Goal: Transaction & Acquisition: Book appointment/travel/reservation

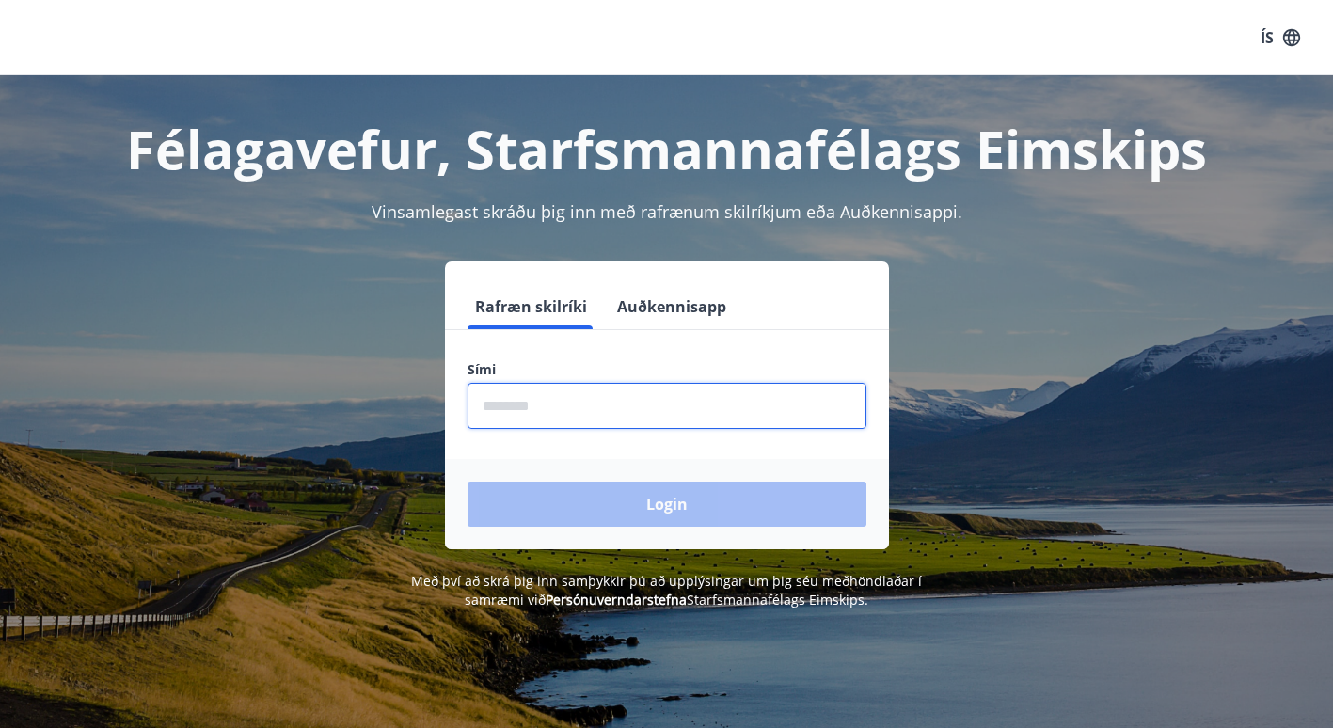
click at [511, 397] on input "phone" at bounding box center [667, 406] width 399 height 46
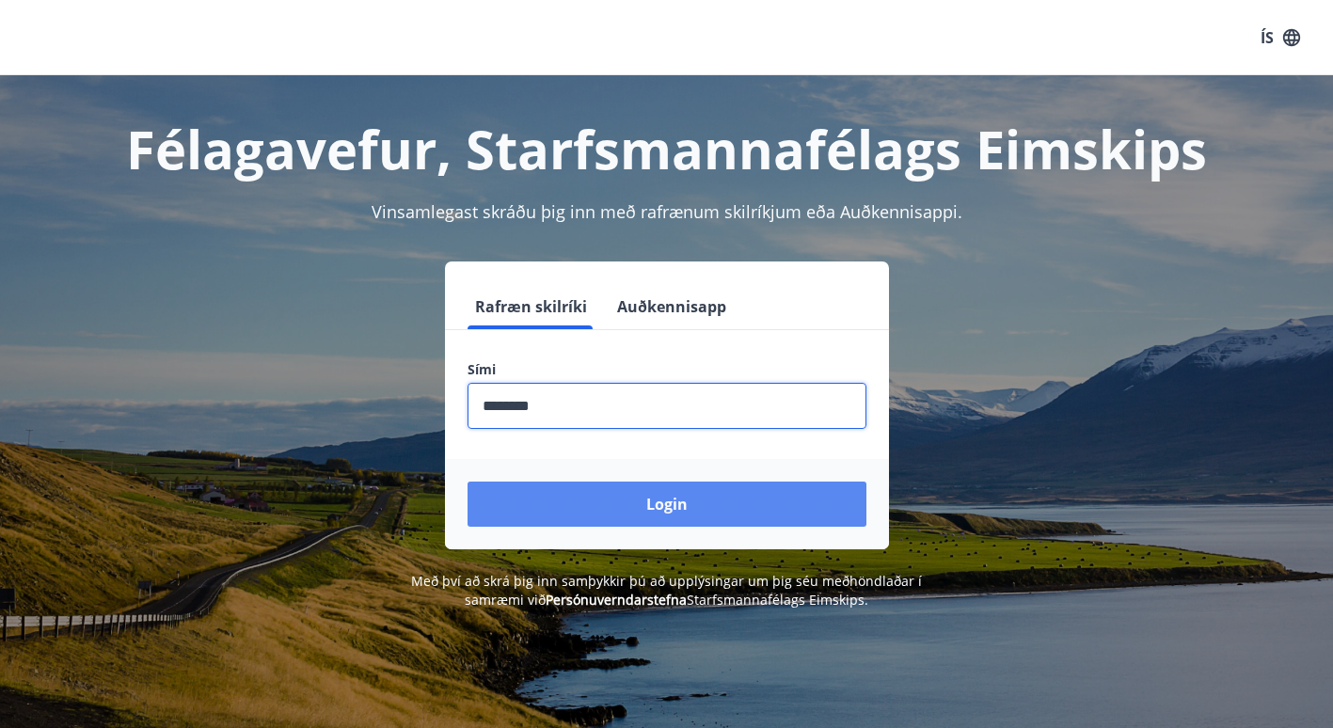
type input "********"
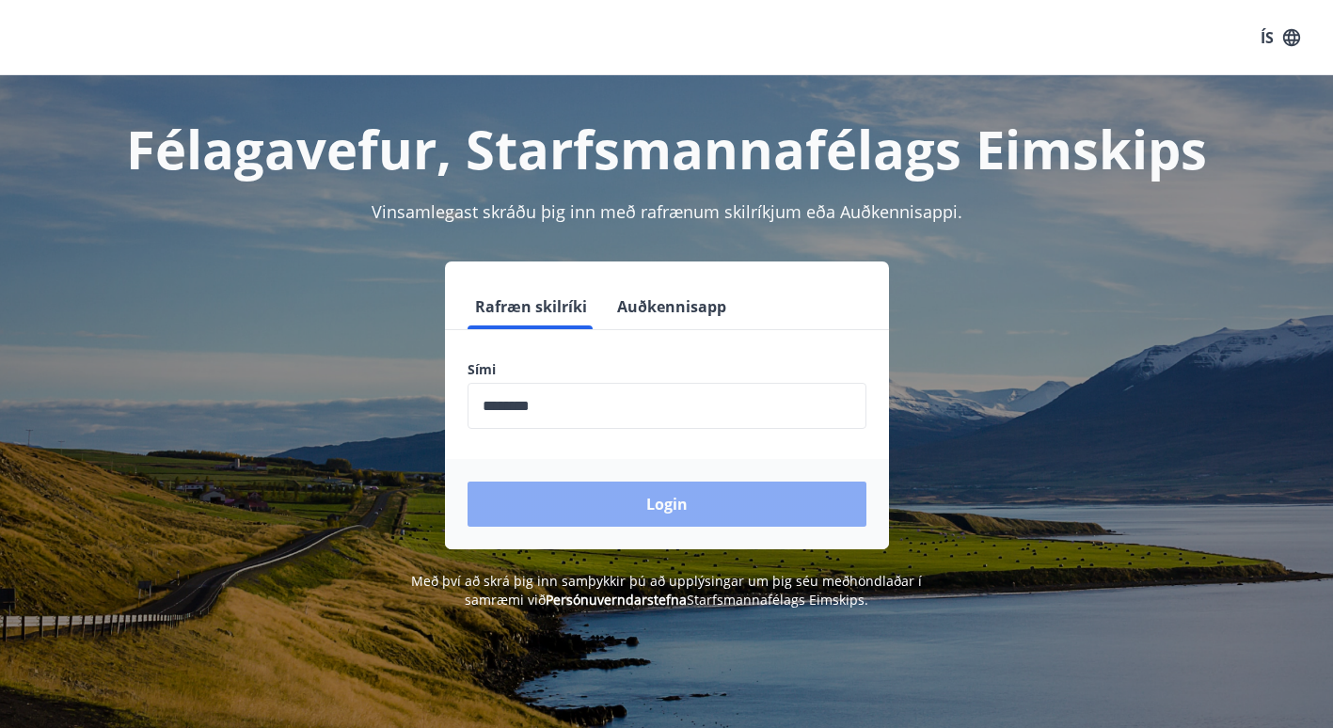
click at [631, 504] on button "Login" at bounding box center [667, 504] width 399 height 45
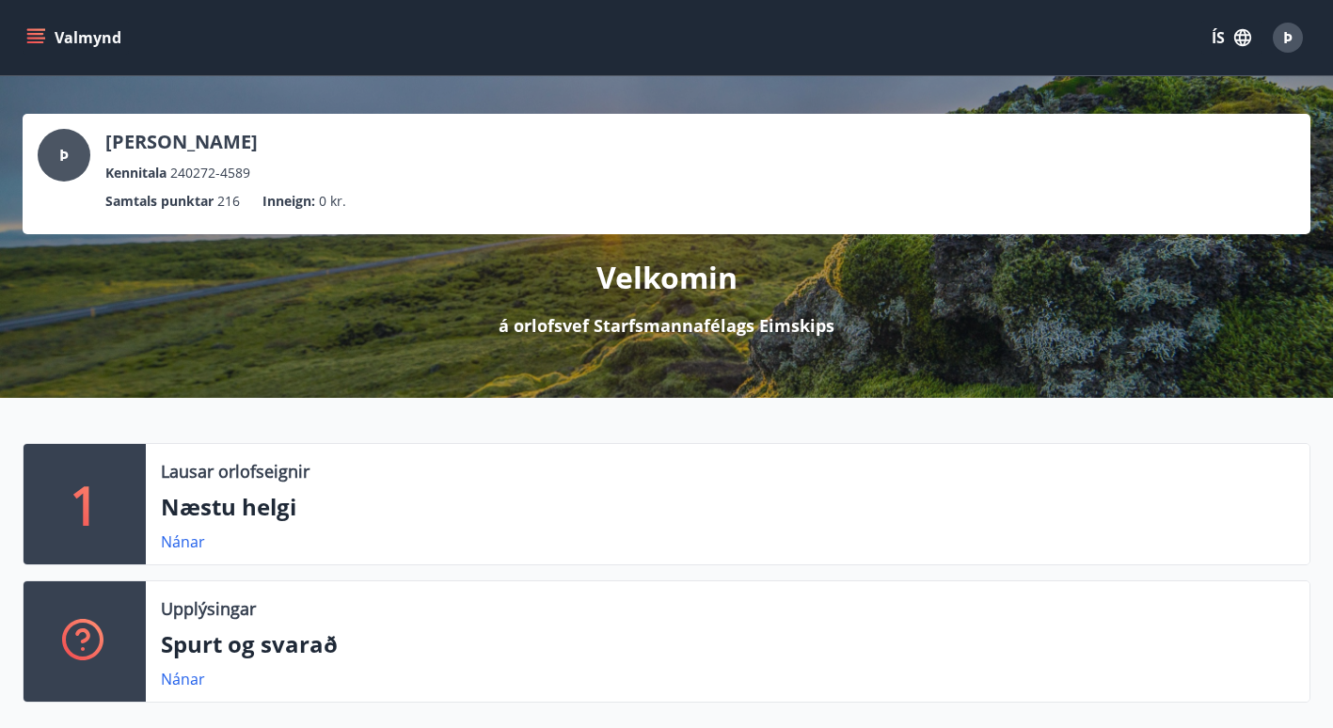
click at [40, 28] on icon "menu" at bounding box center [35, 37] width 19 height 19
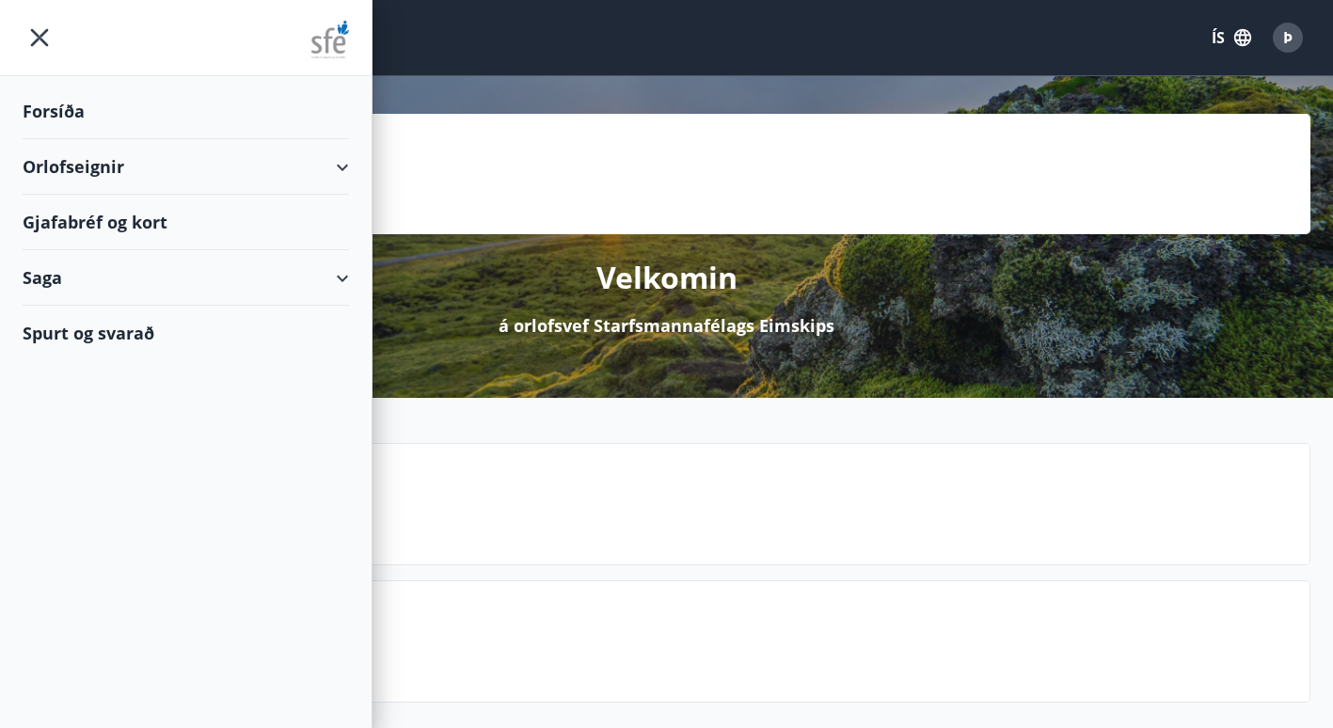
click at [343, 165] on div "Orlofseignir" at bounding box center [186, 167] width 327 height 56
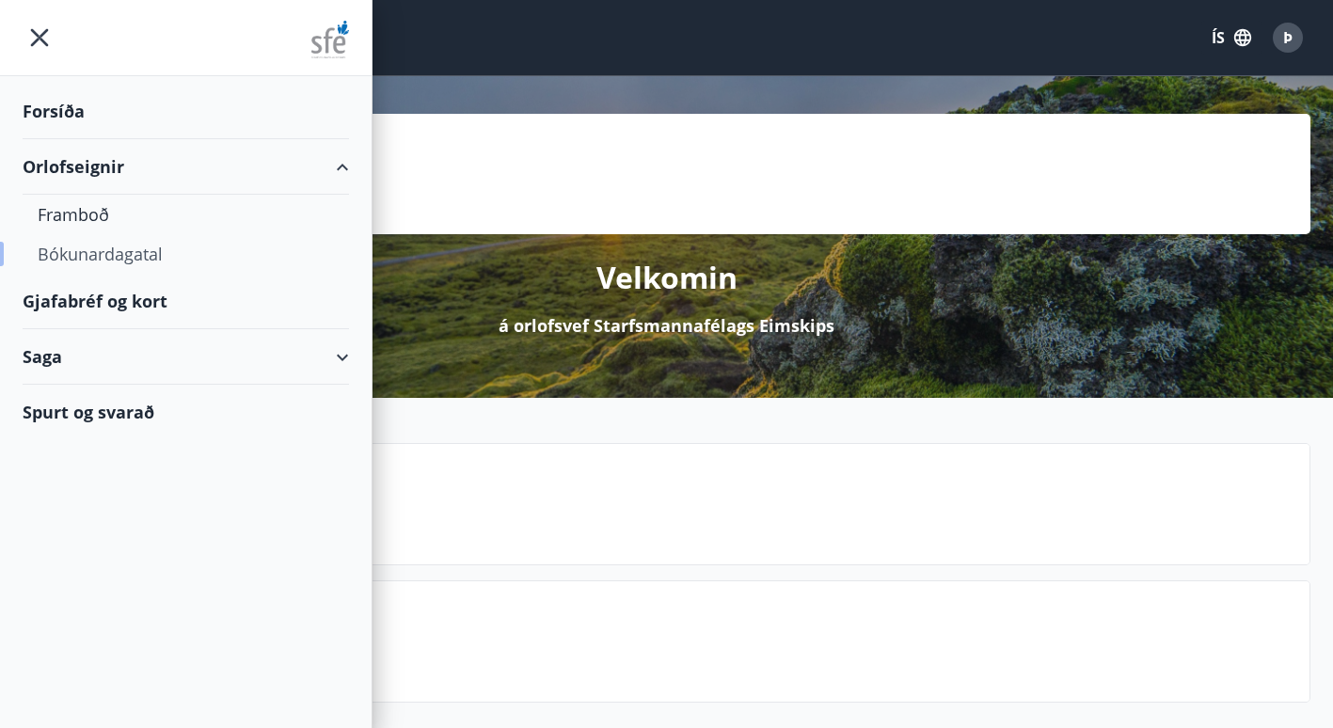
click at [139, 250] on div "Bókunardagatal" at bounding box center [186, 254] width 296 height 40
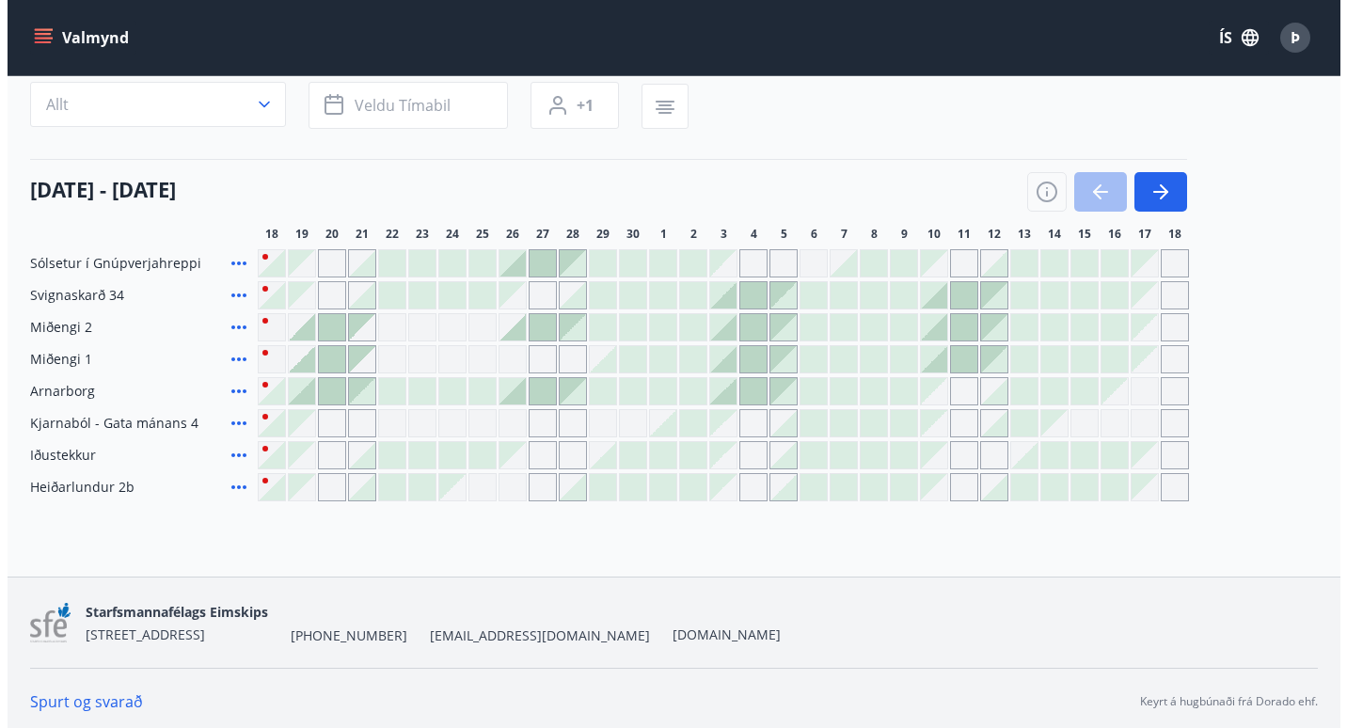
scroll to position [151, 0]
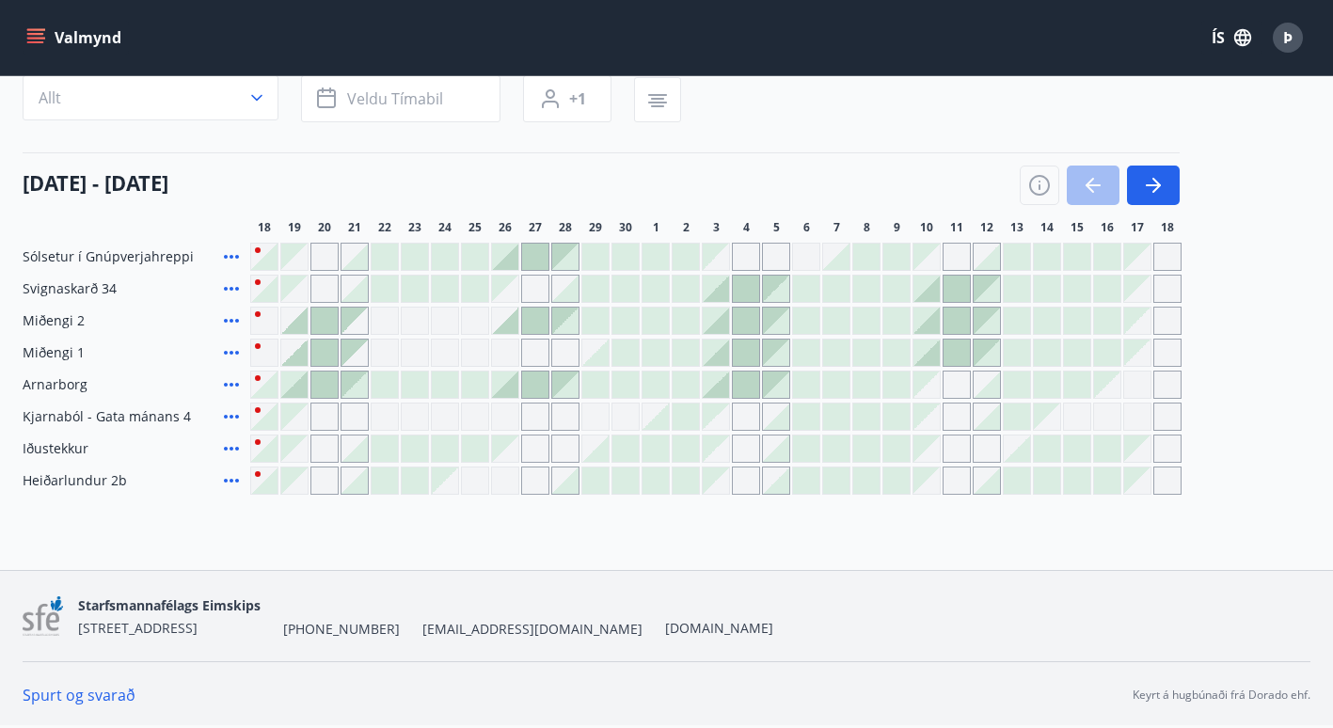
click at [928, 287] on div at bounding box center [927, 289] width 26 height 26
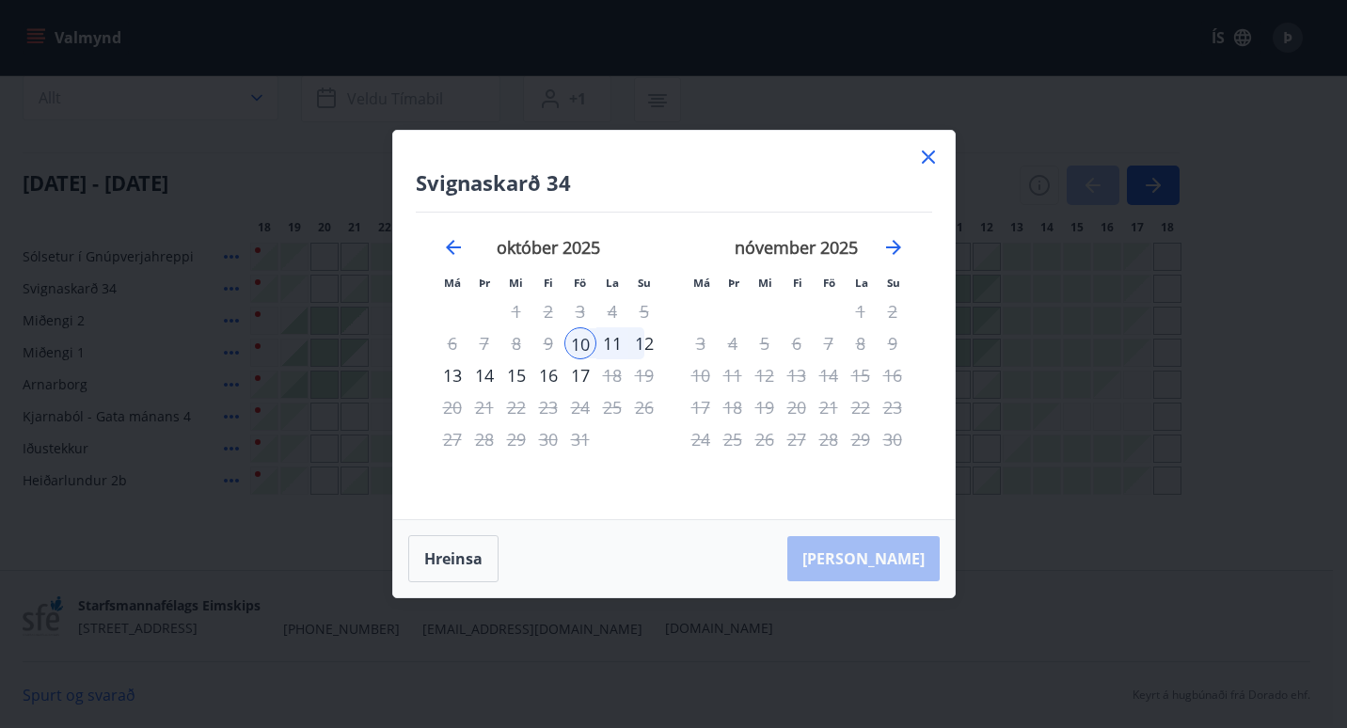
click at [579, 340] on div "10" at bounding box center [581, 343] width 32 height 32
click at [650, 343] on div "12" at bounding box center [645, 343] width 32 height 32
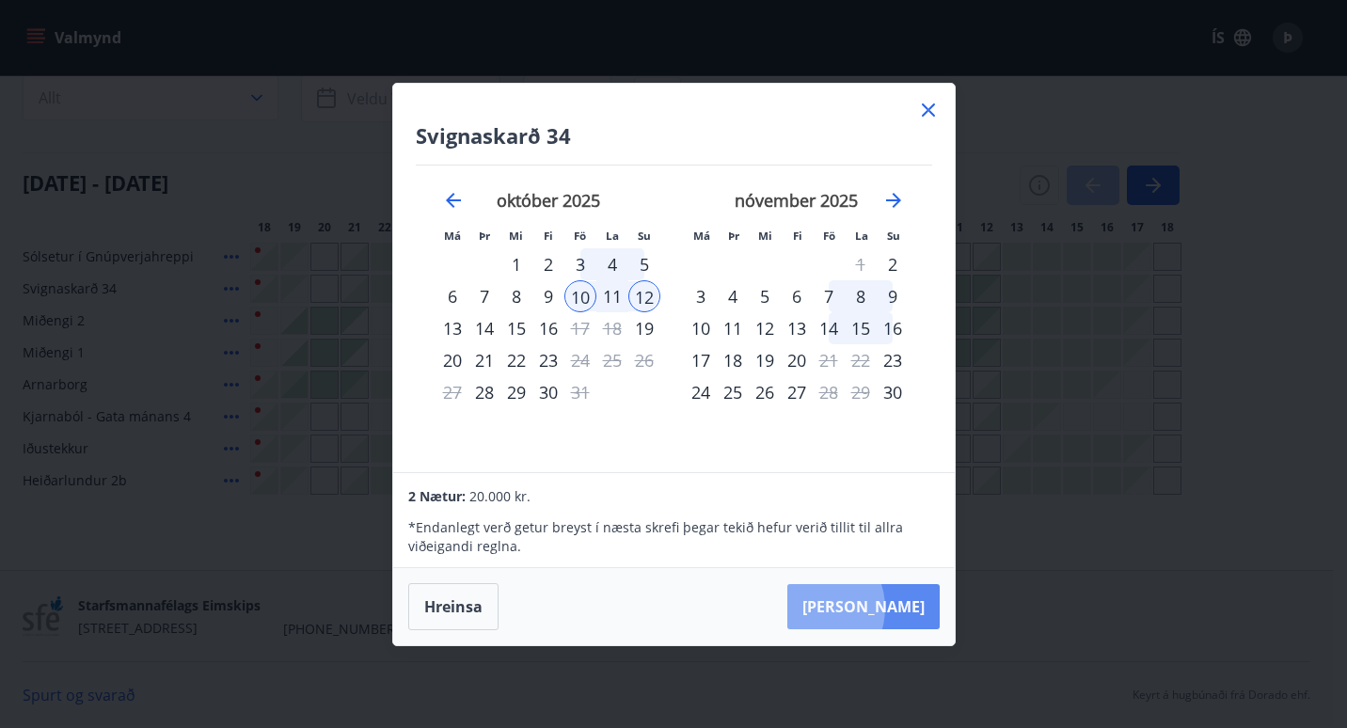
click at [869, 609] on button "[PERSON_NAME]" at bounding box center [864, 606] width 152 height 45
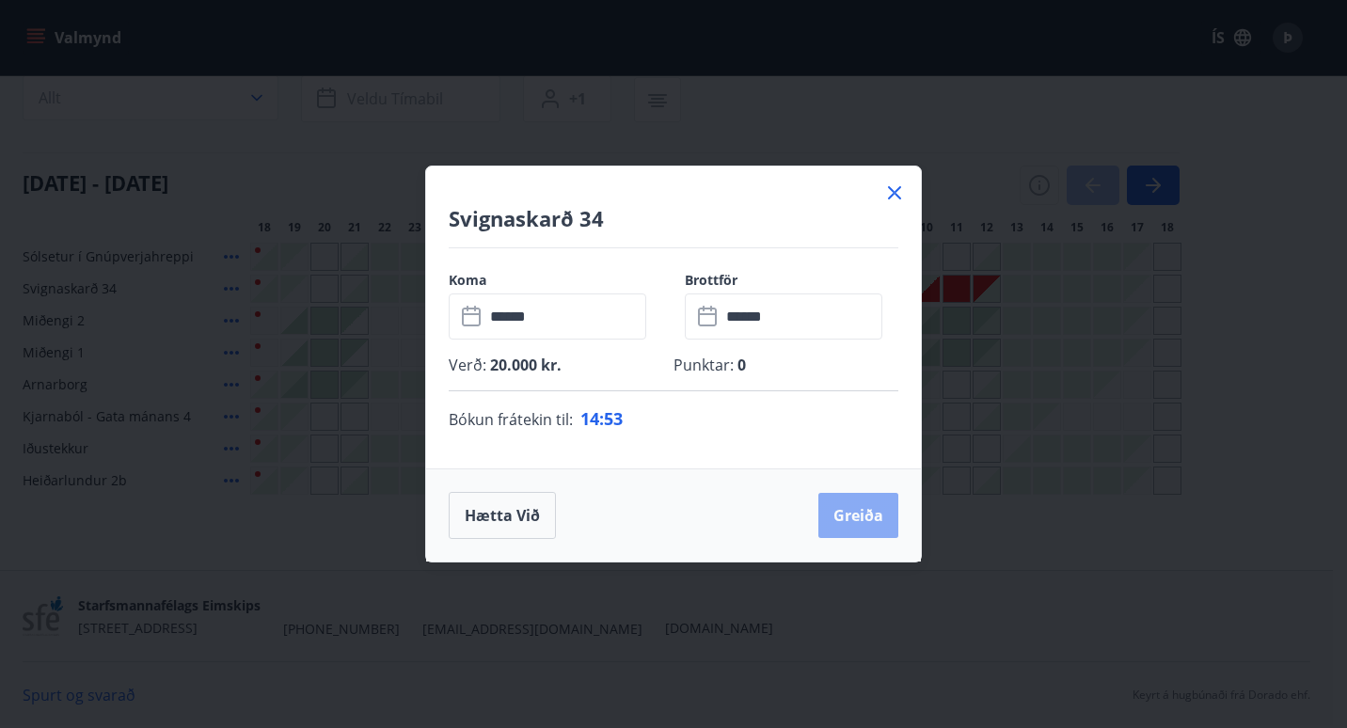
click at [854, 508] on button "Greiða" at bounding box center [859, 515] width 80 height 45
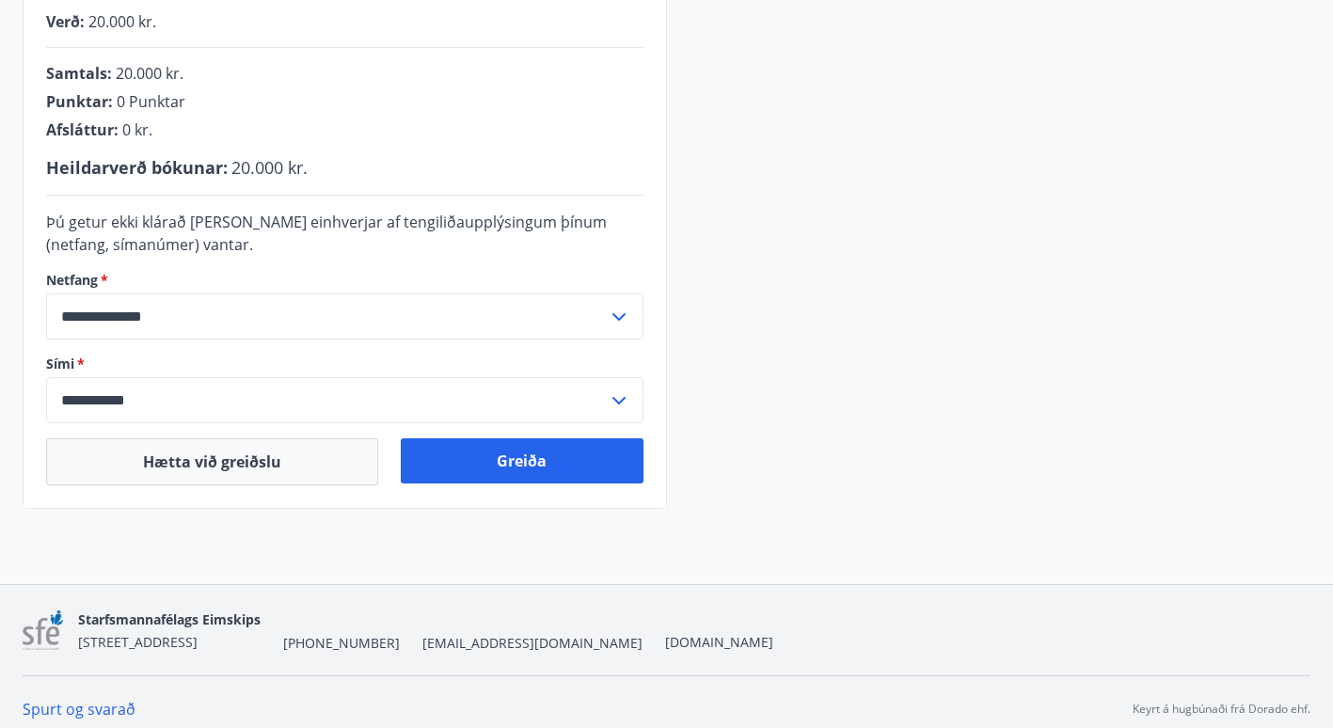
scroll to position [491, 0]
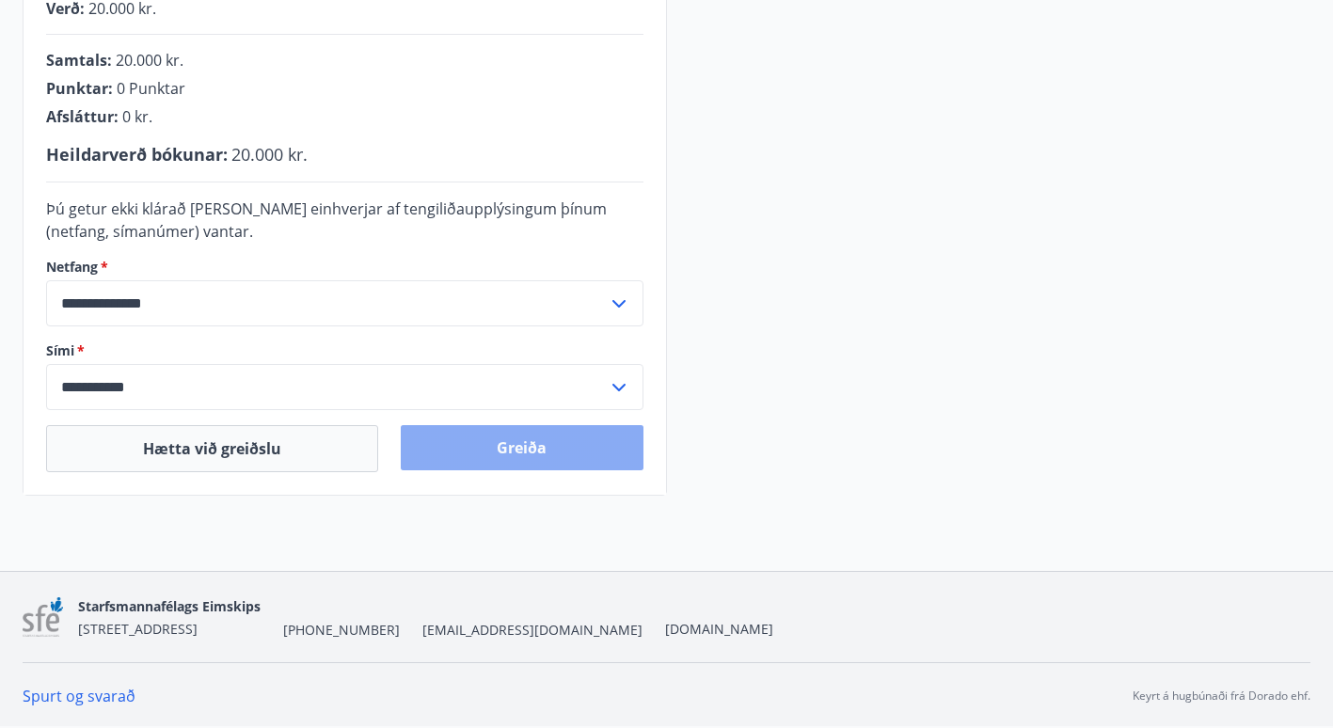
click at [580, 447] on button "Greiða" at bounding box center [522, 447] width 242 height 45
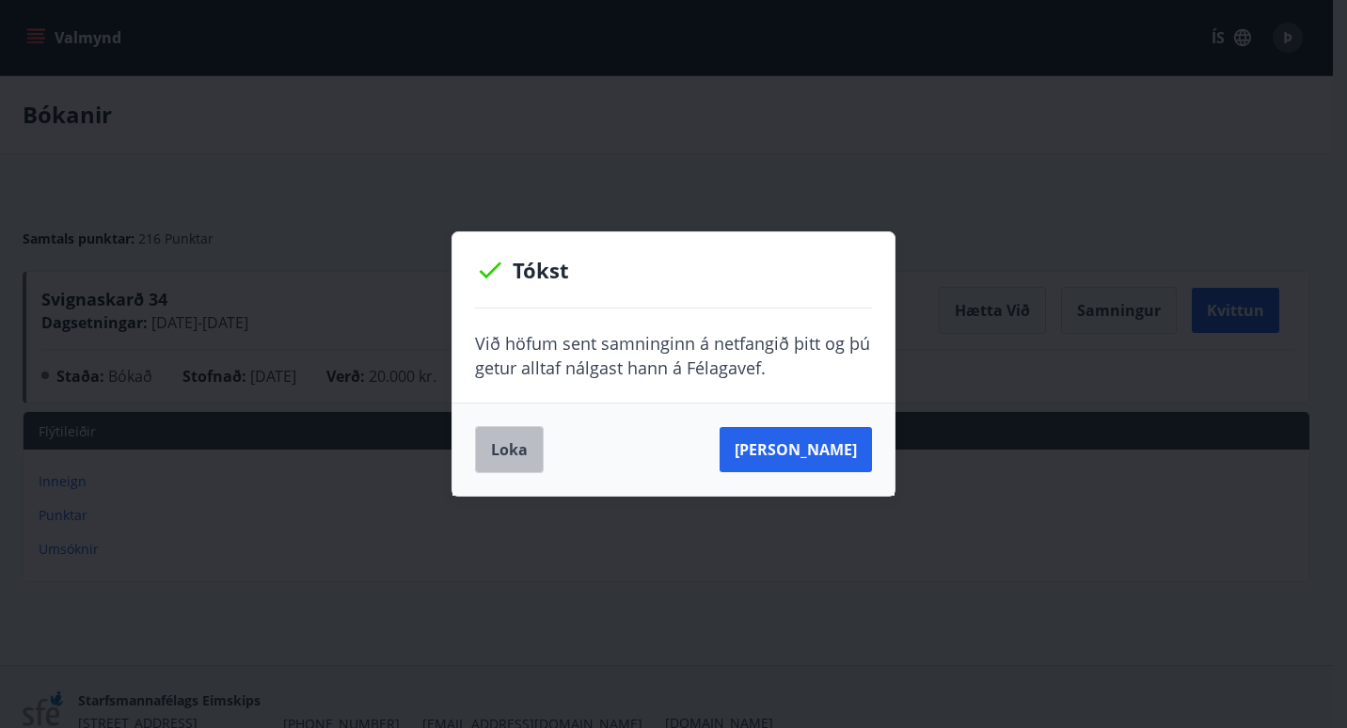
click at [505, 445] on button "Loka" at bounding box center [509, 449] width 69 height 47
